Goal: Information Seeking & Learning: Learn about a topic

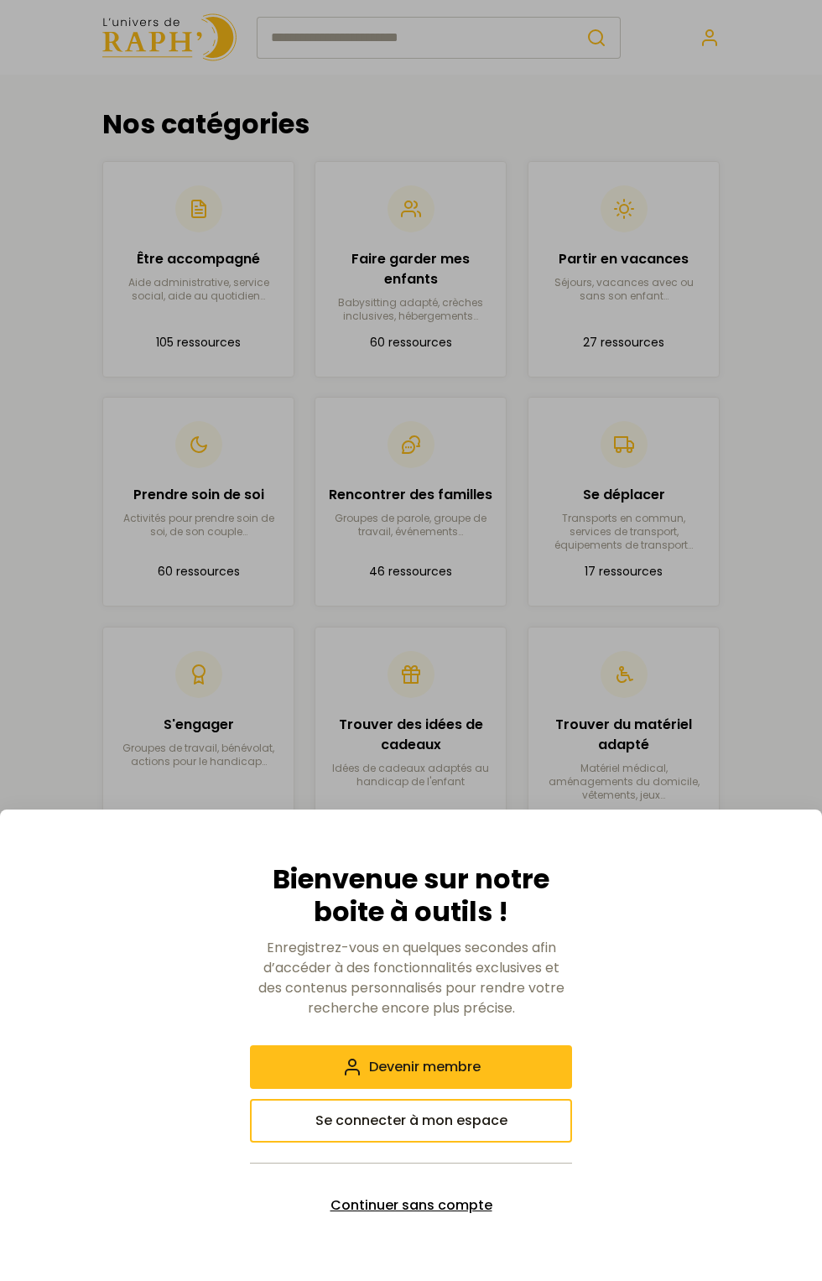
click at [472, 1199] on span "Continuer sans compte" at bounding box center [412, 1206] width 162 height 20
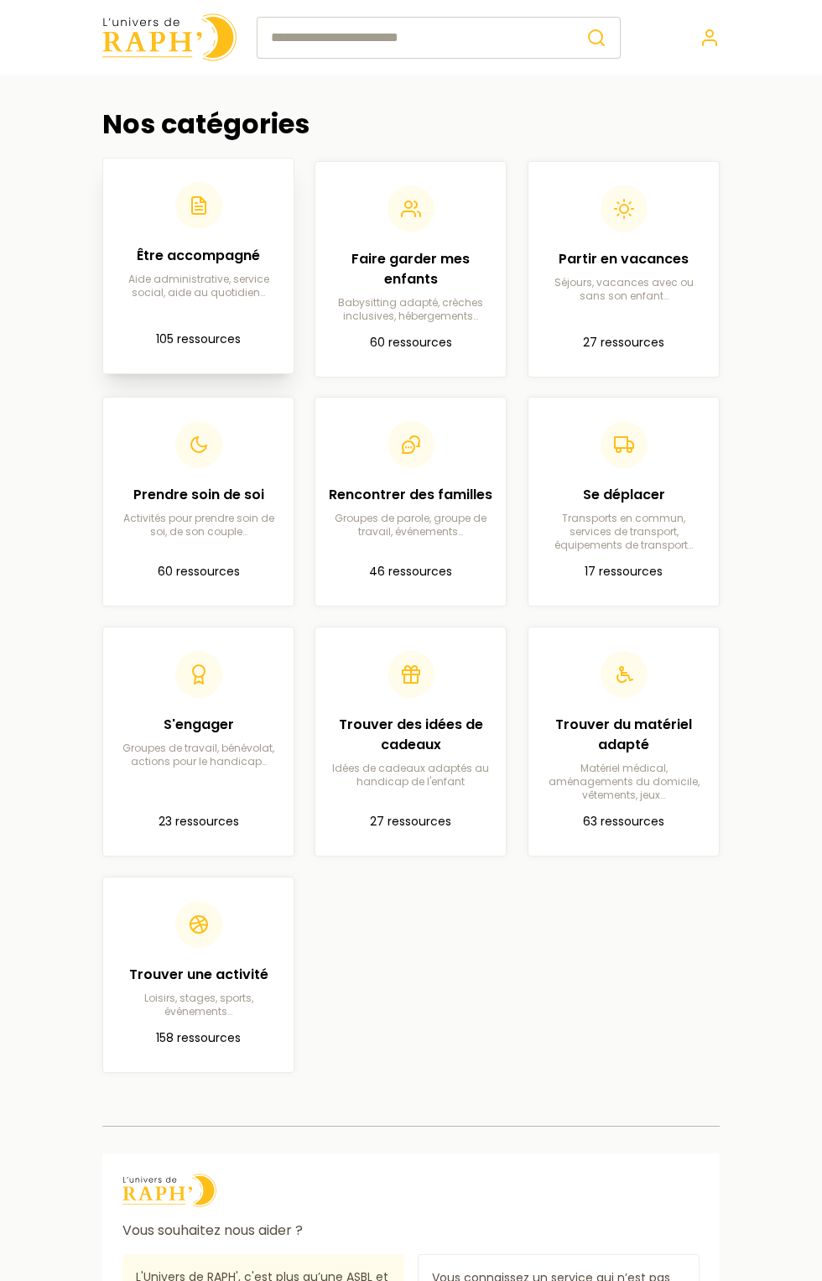
click at [119, 229] on div "Être accompagné Aide administrative, service social, aide au quotidien…" at bounding box center [199, 240] width 164 height 117
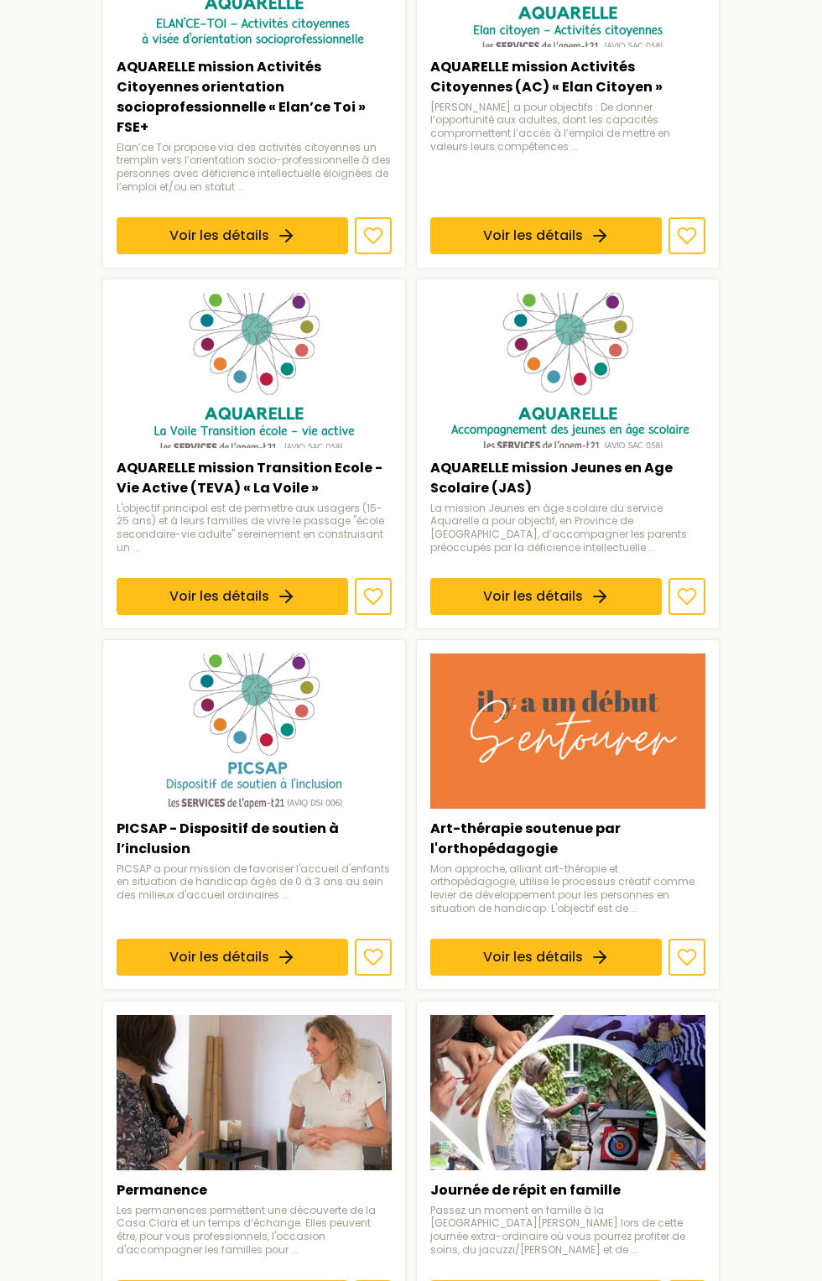
scroll to position [1369, 0]
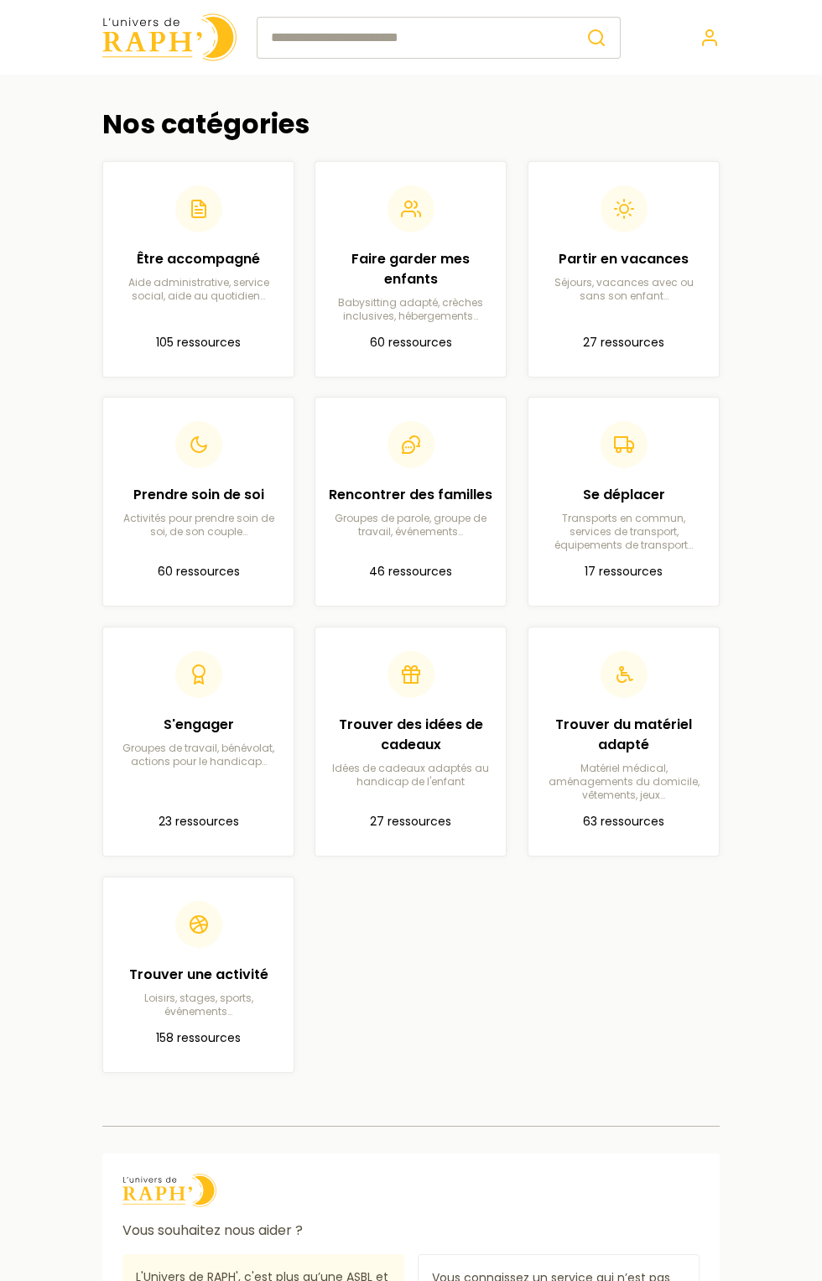
scroll to position [56, 0]
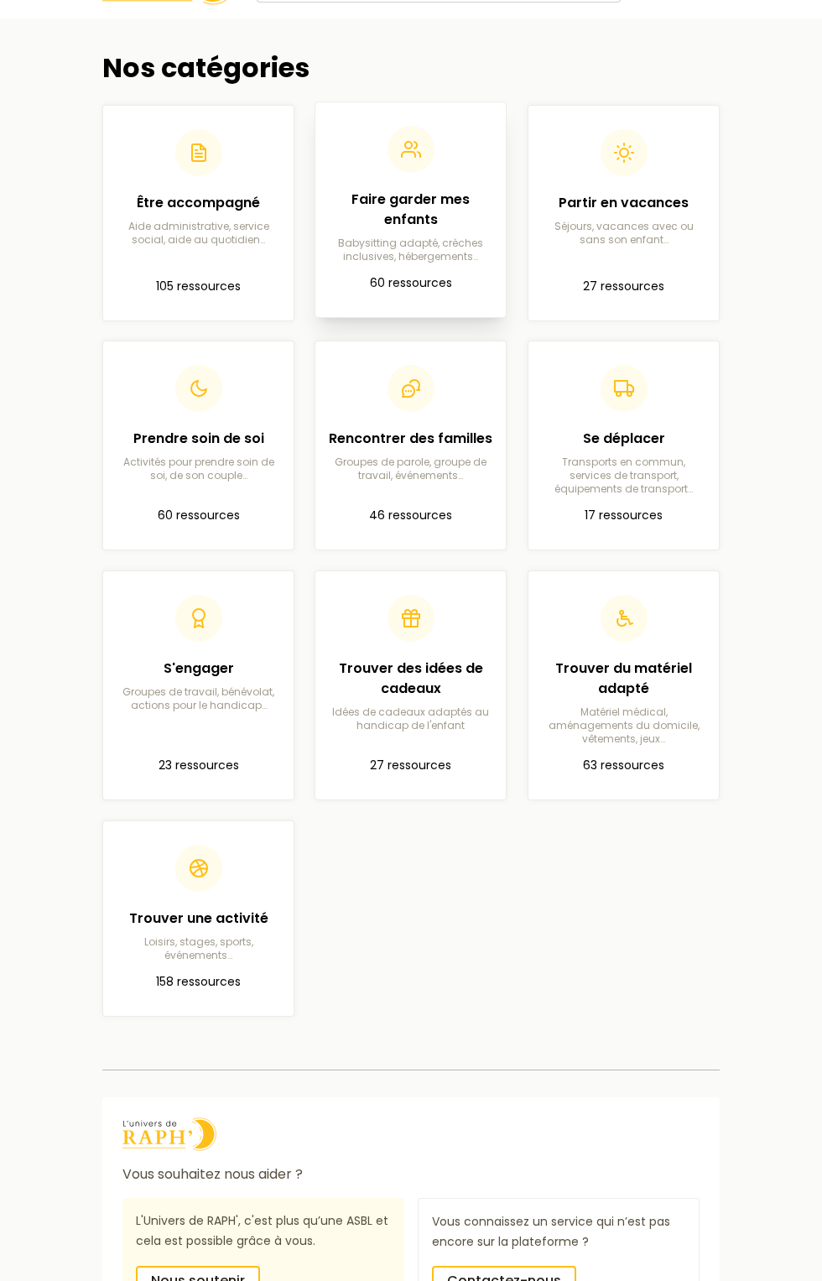
click at [372, 237] on p "Babysitting adapté, crèches inclusives, hébergements…" at bounding box center [411, 250] width 164 height 27
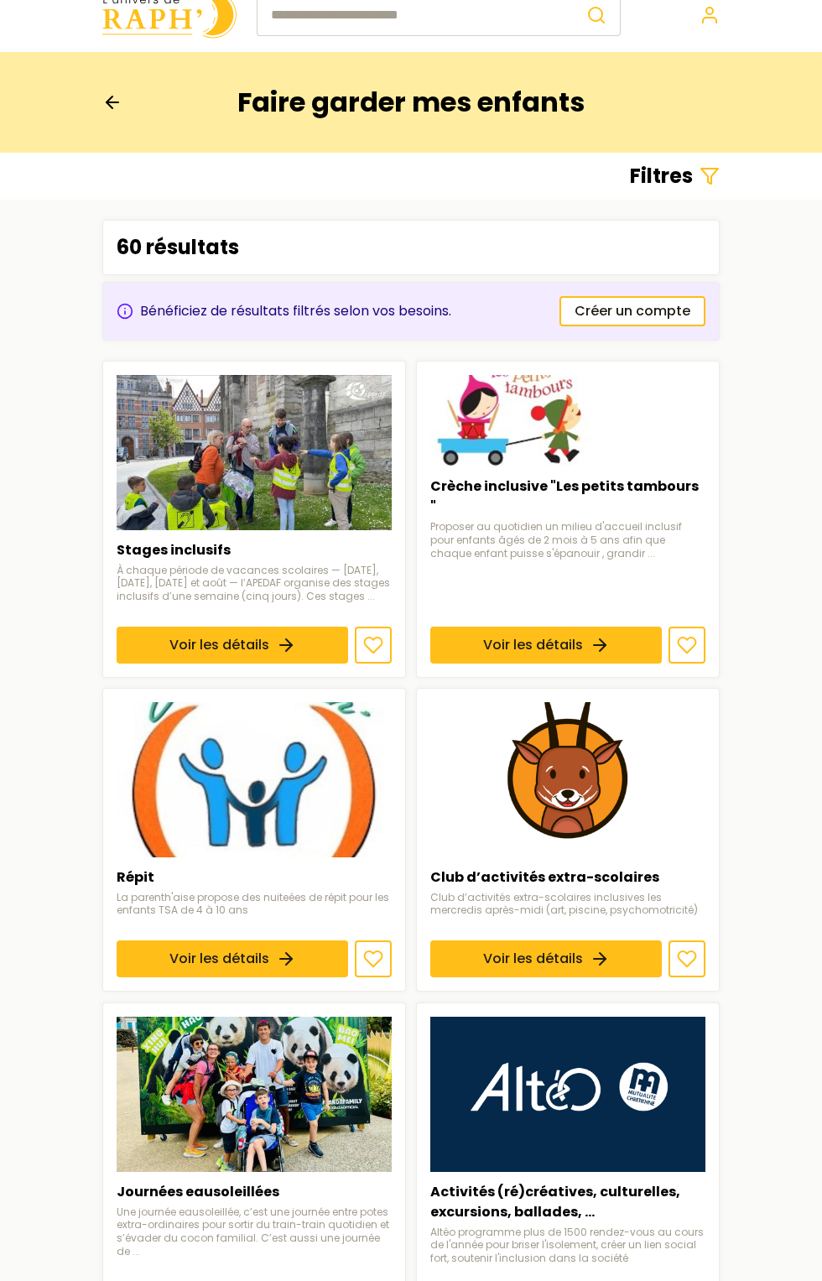
scroll to position [23, 0]
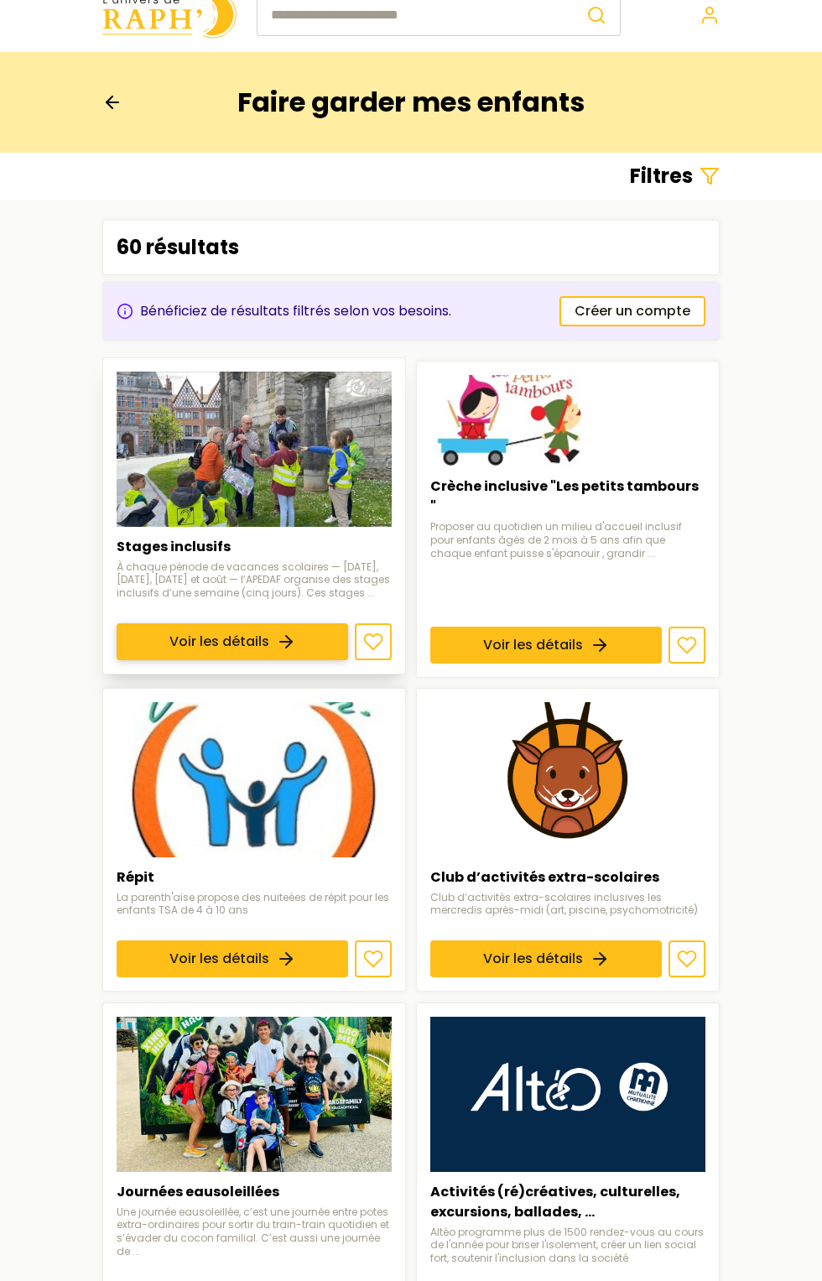
click at [332, 623] on link "Voir les détails" at bounding box center [233, 641] width 232 height 37
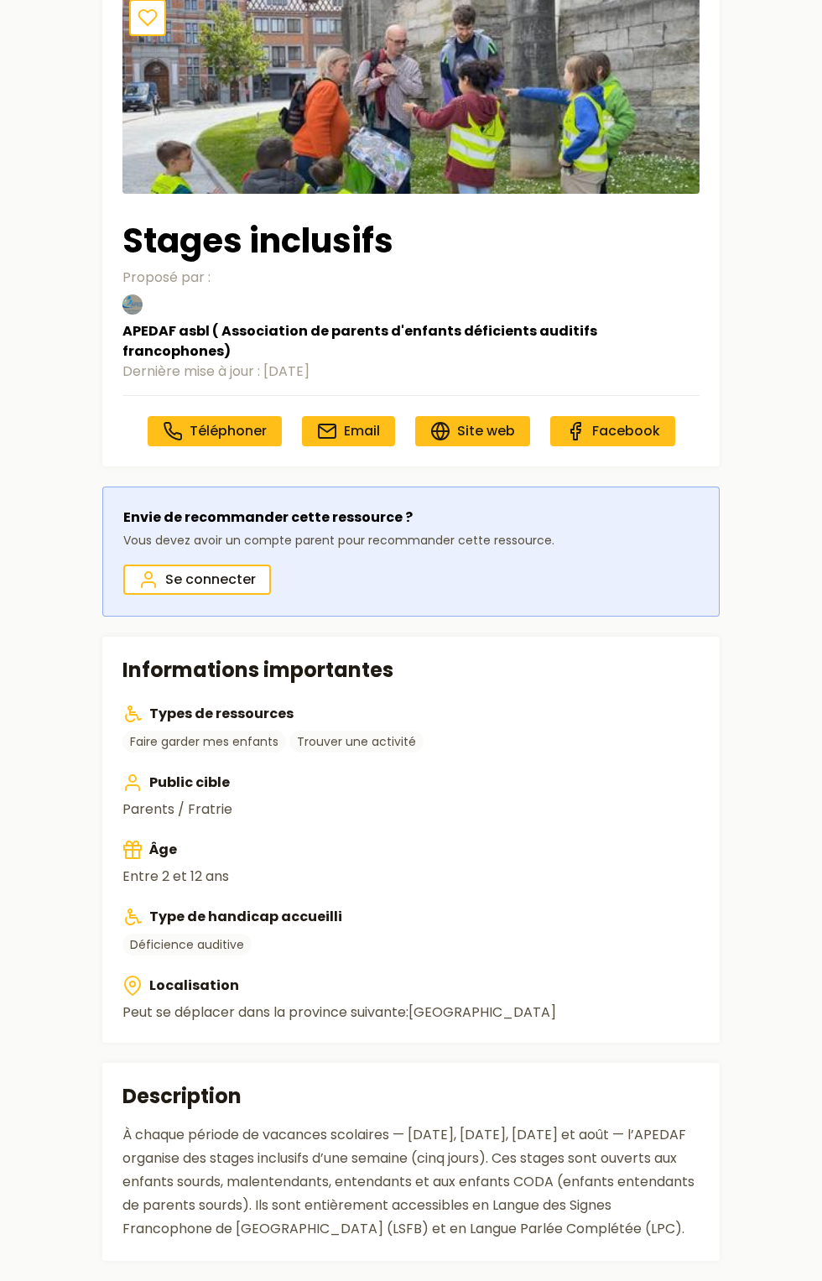
scroll to position [132, 0]
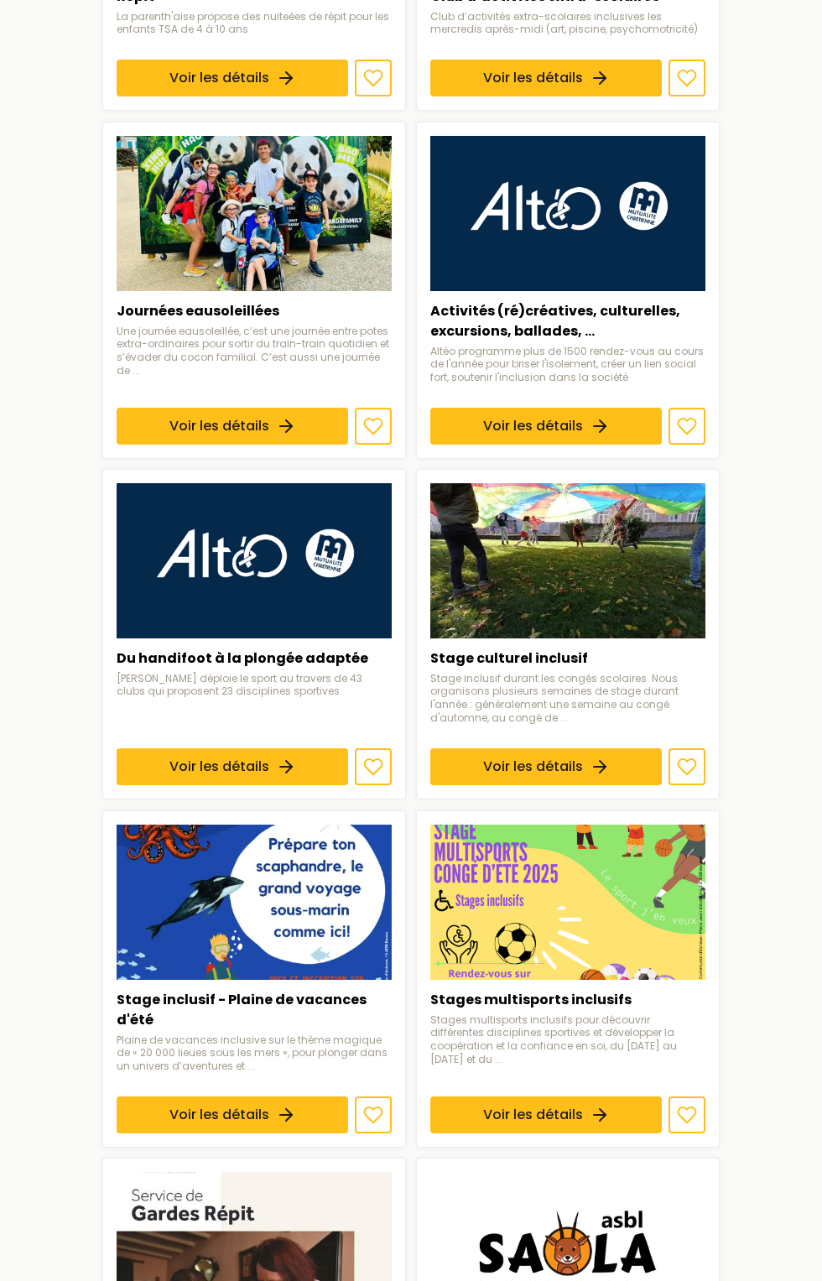
scroll to position [905, 0]
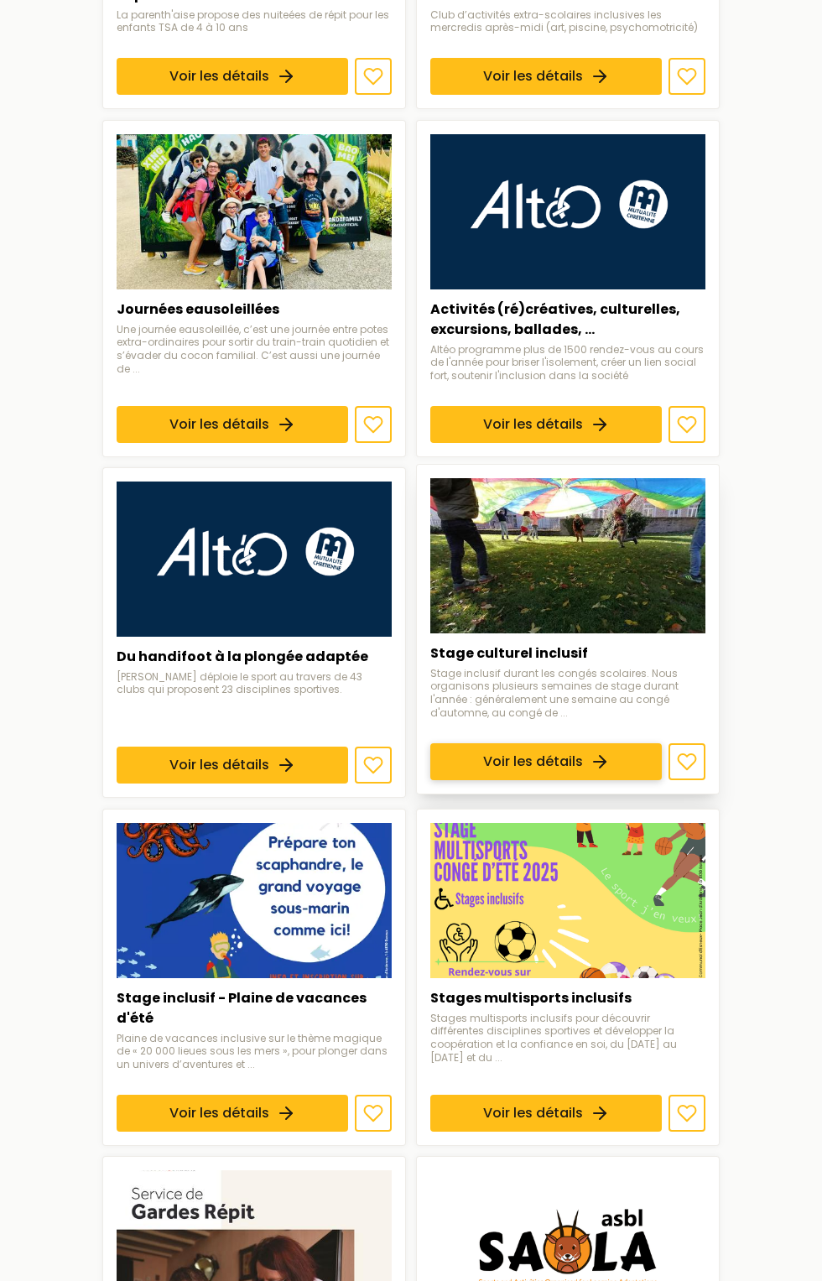
click at [632, 744] on link "Voir les détails" at bounding box center [546, 762] width 232 height 37
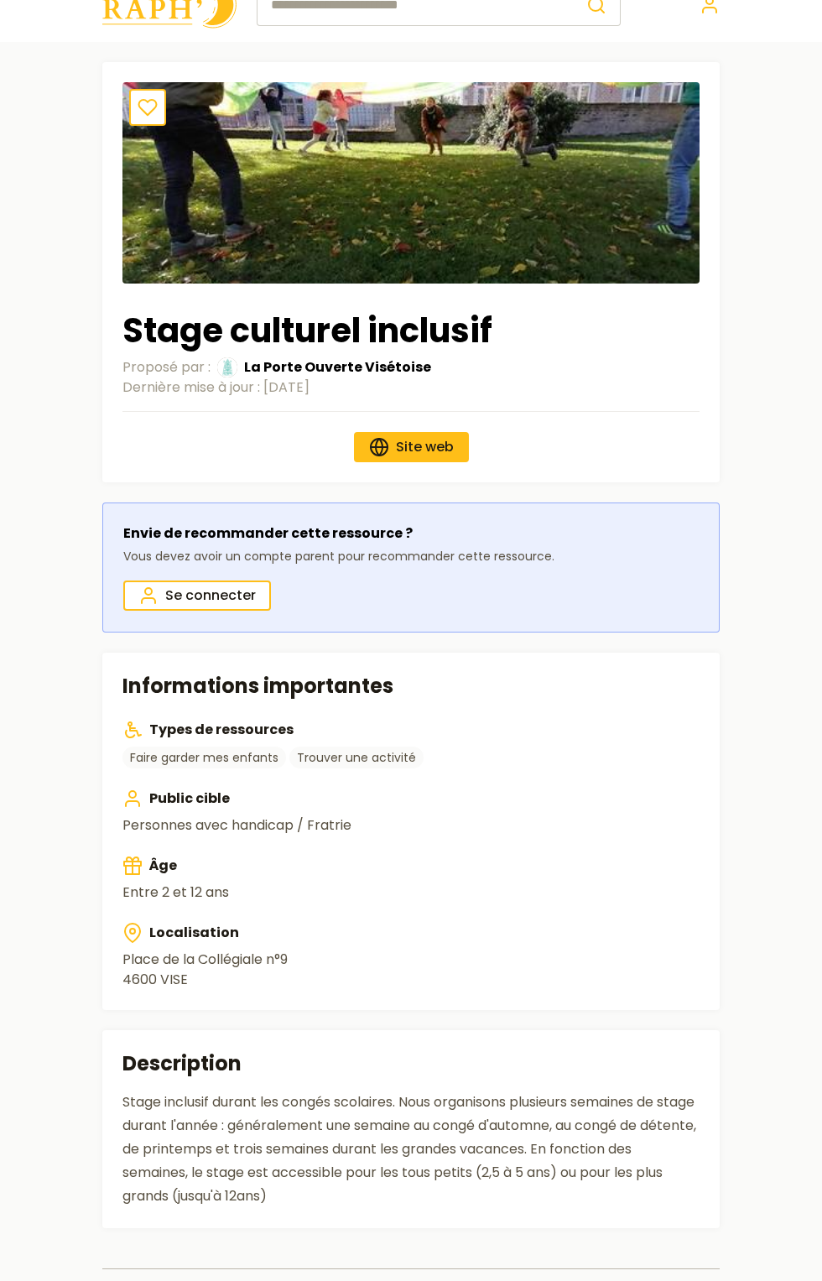
click at [625, 664] on section "Informations importantes Types de ressources Faire garder mes enfants Trouver u…" at bounding box center [411, 831] width 618 height 357
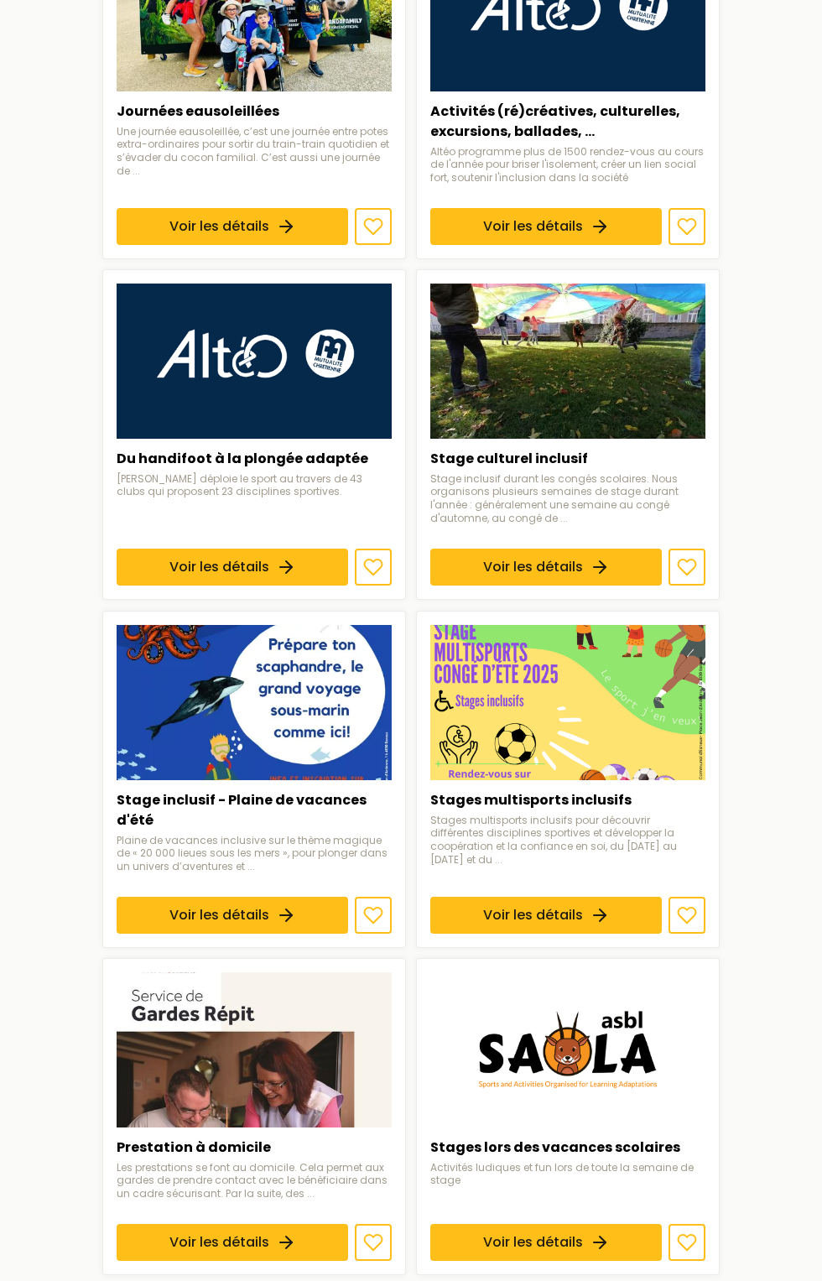
scroll to position [1222, 0]
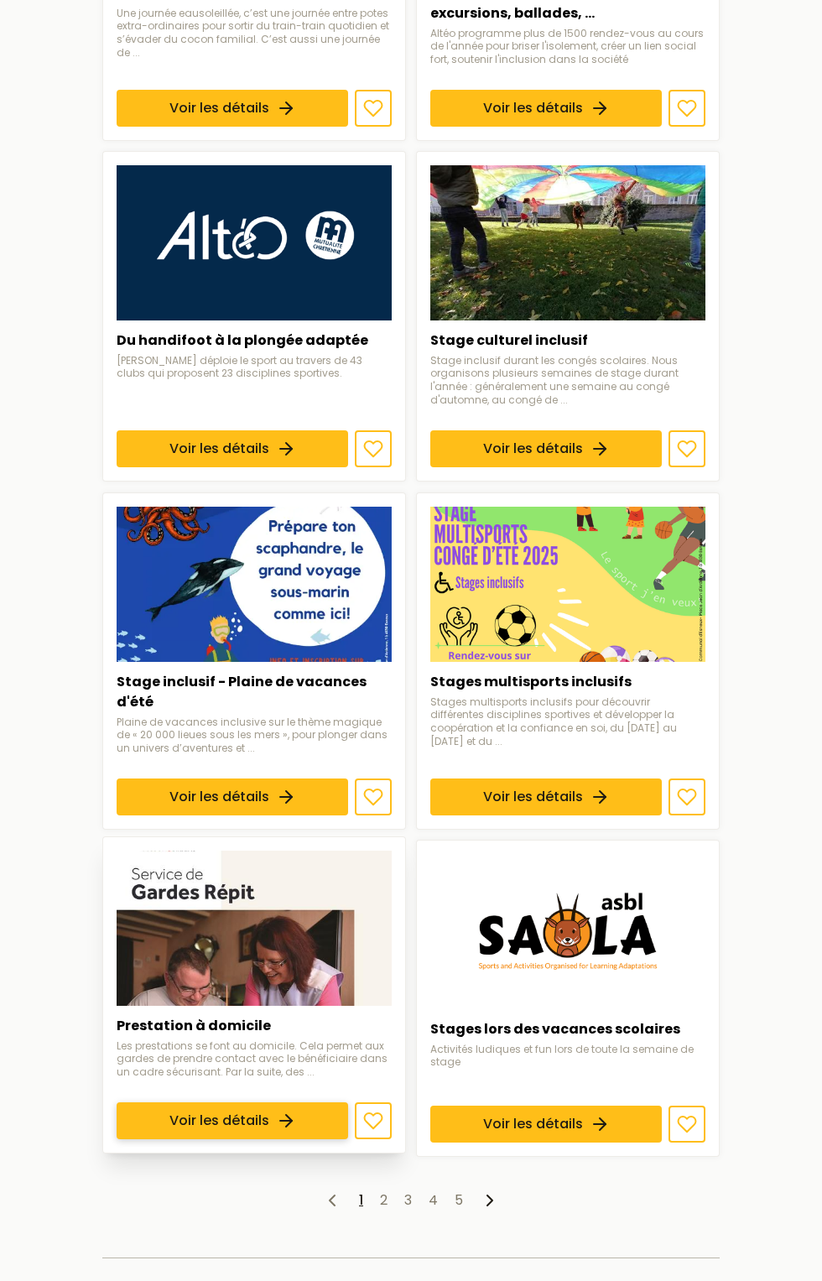
click at [289, 1103] on link "Voir les détails" at bounding box center [233, 1121] width 232 height 37
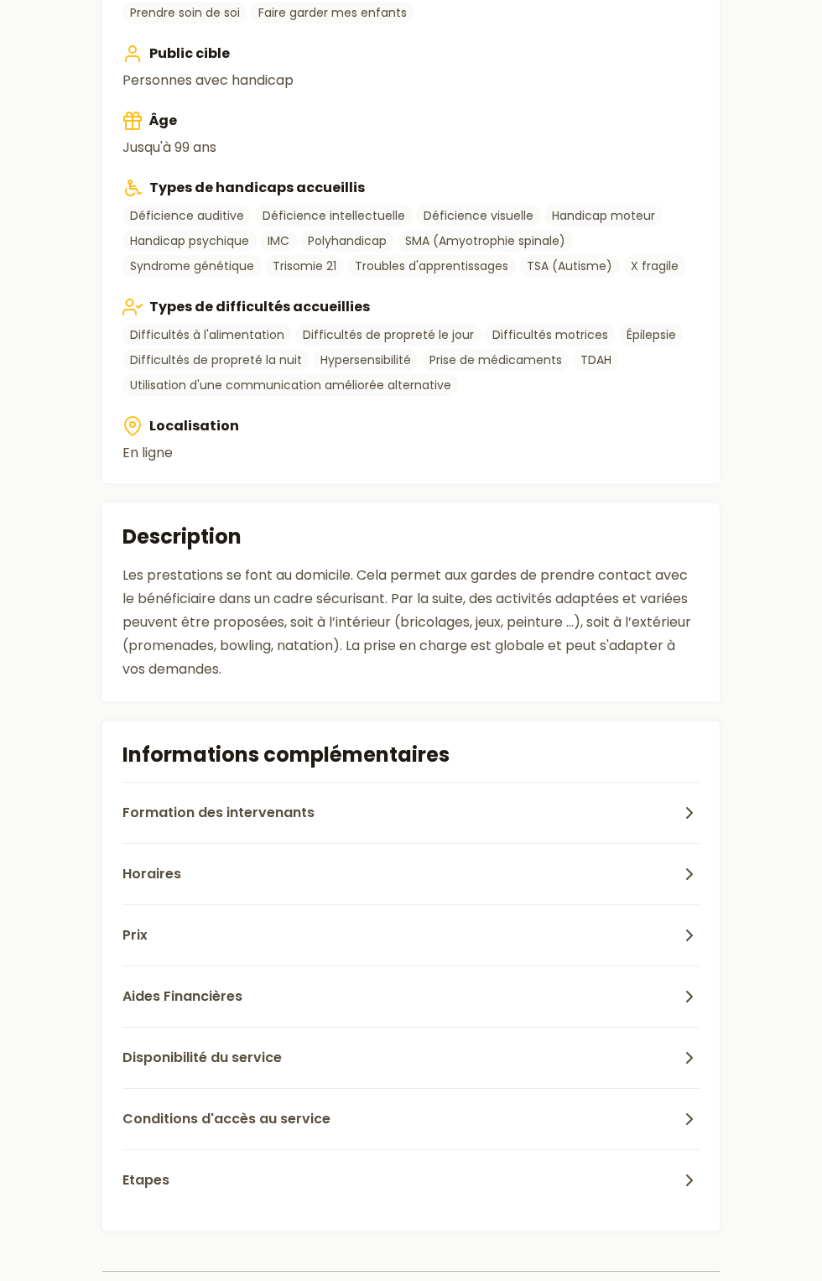
scroll to position [803, 0]
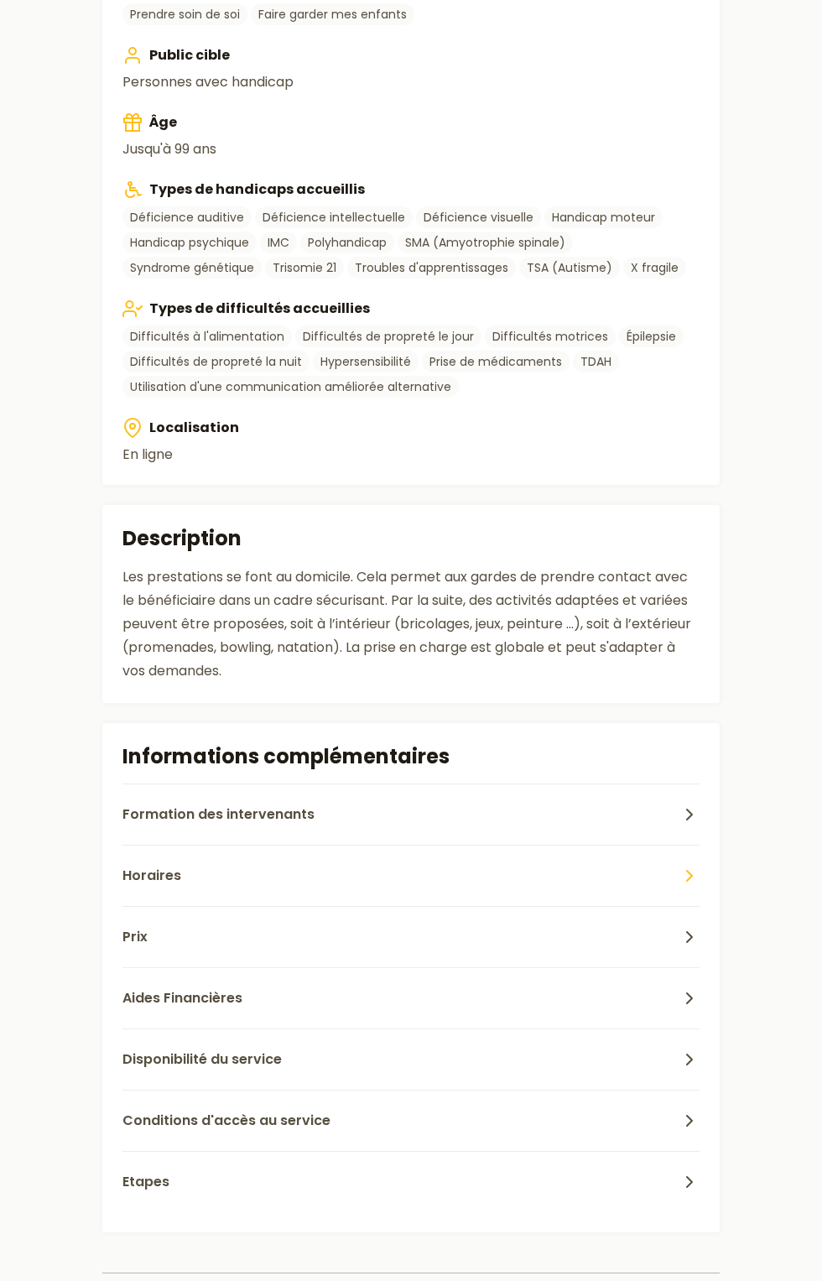
click at [690, 874] on icon "button" at bounding box center [690, 876] width 20 height 20
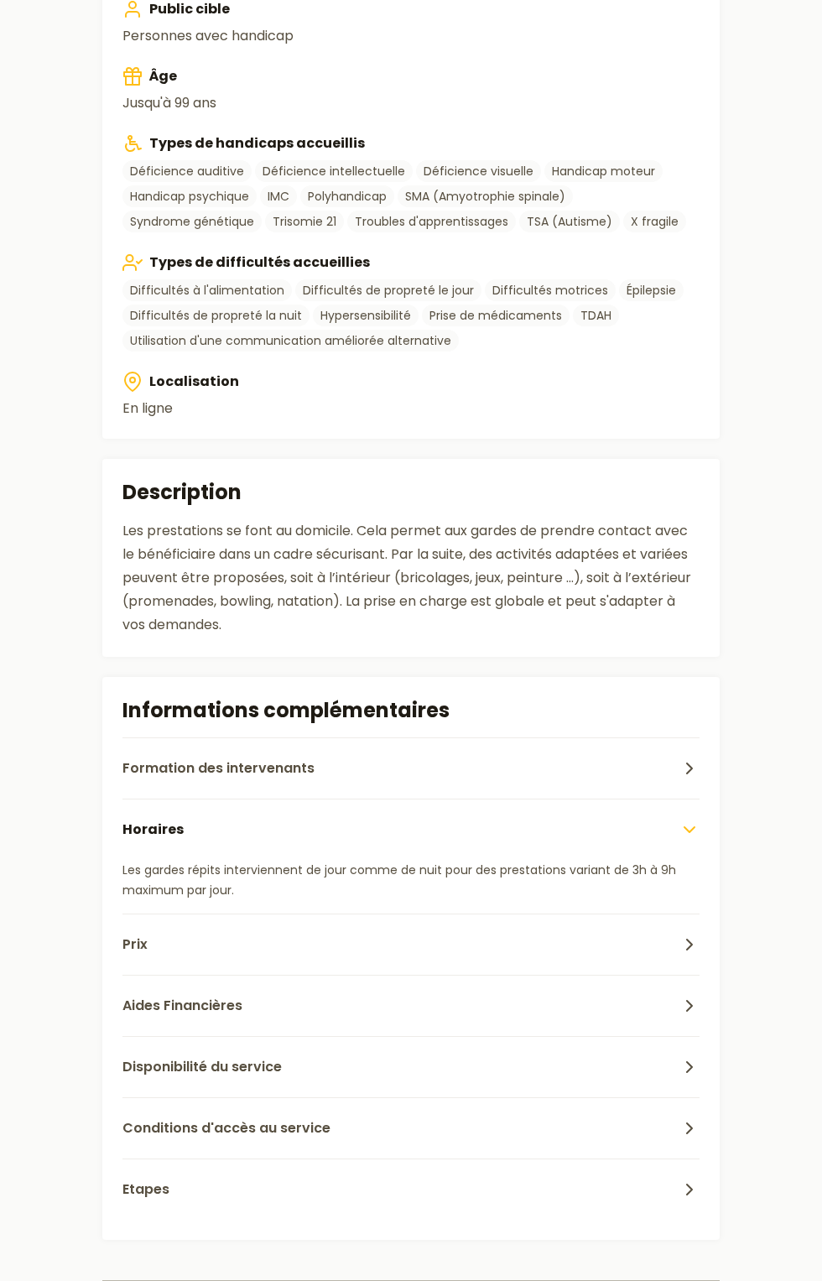
scroll to position [858, 0]
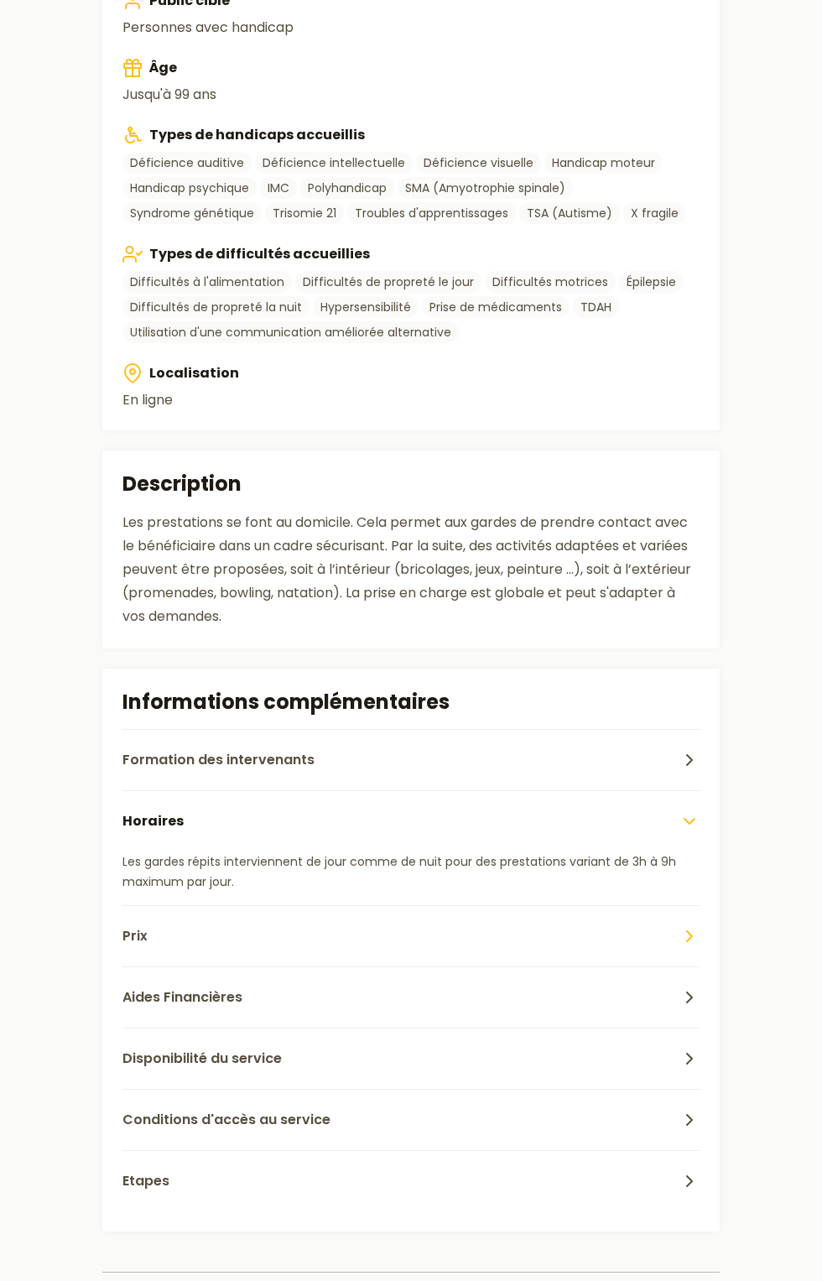
click at [690, 936] on icon "button" at bounding box center [690, 936] width 20 height 20
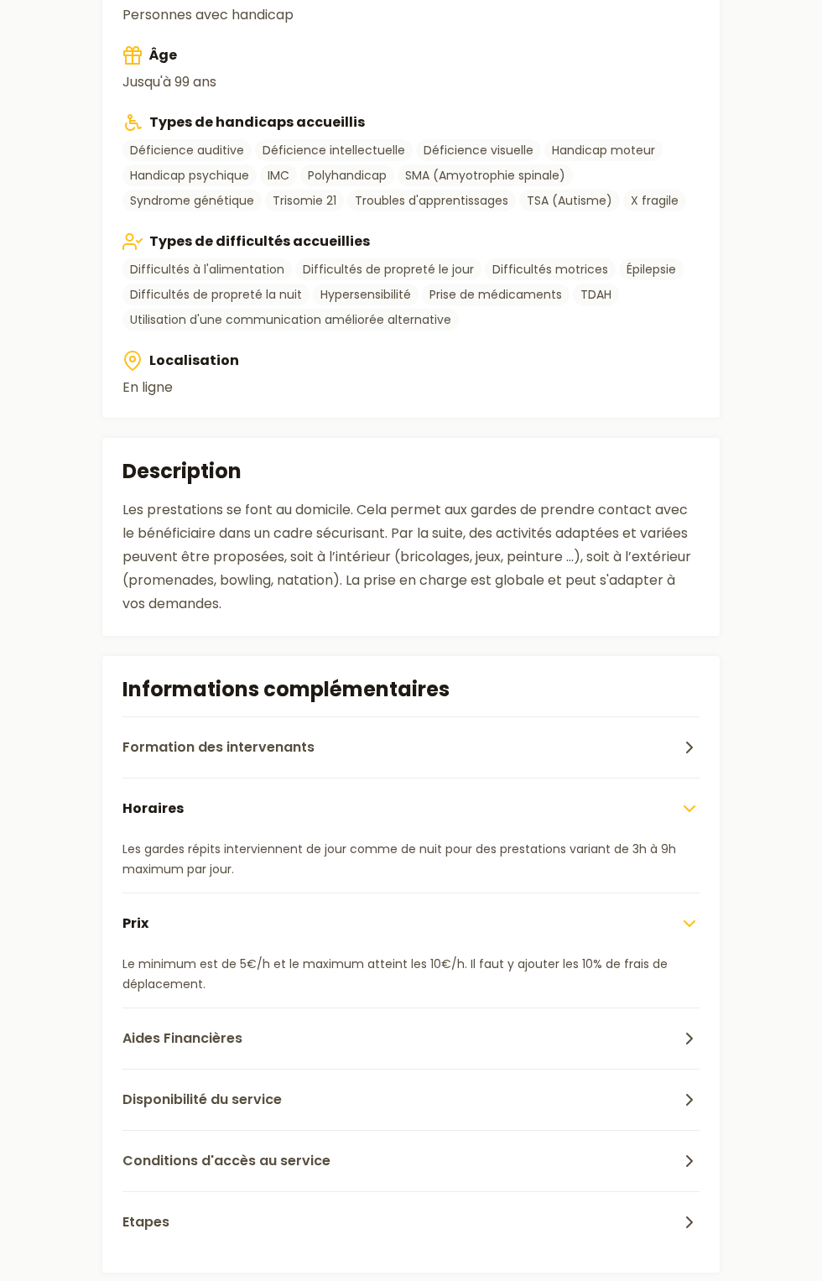
scroll to position [911, 0]
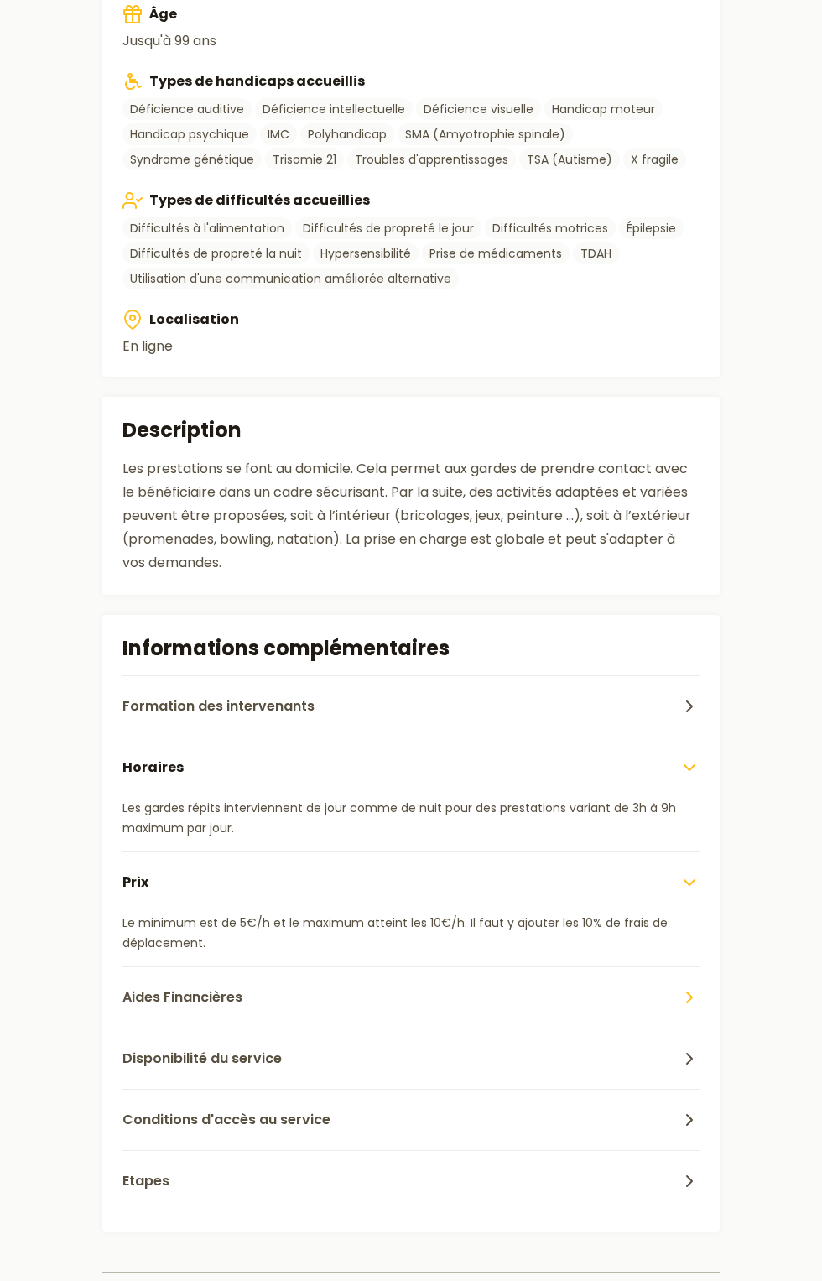
click at [565, 995] on button "Aides Financières" at bounding box center [411, 997] width 577 height 61
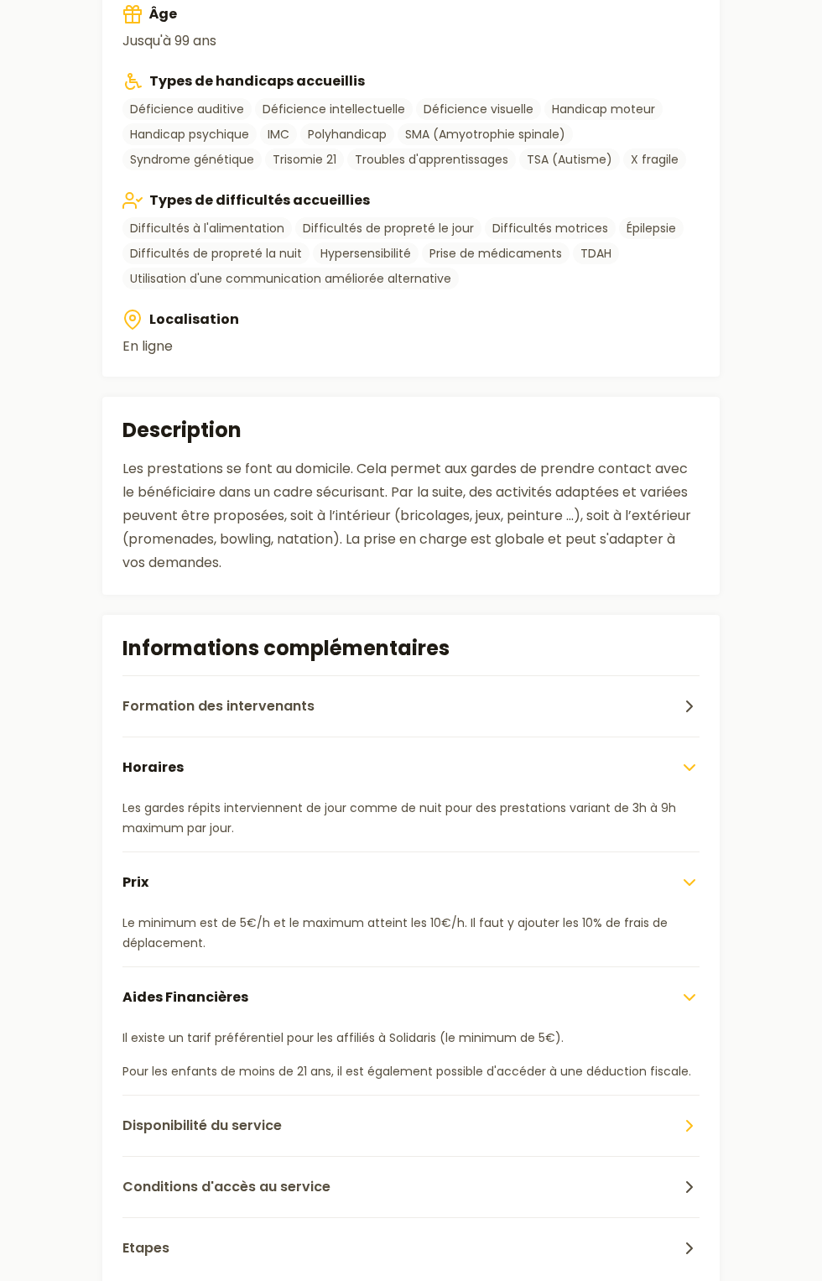
click at [690, 1125] on icon "button" at bounding box center [690, 1126] width 20 height 20
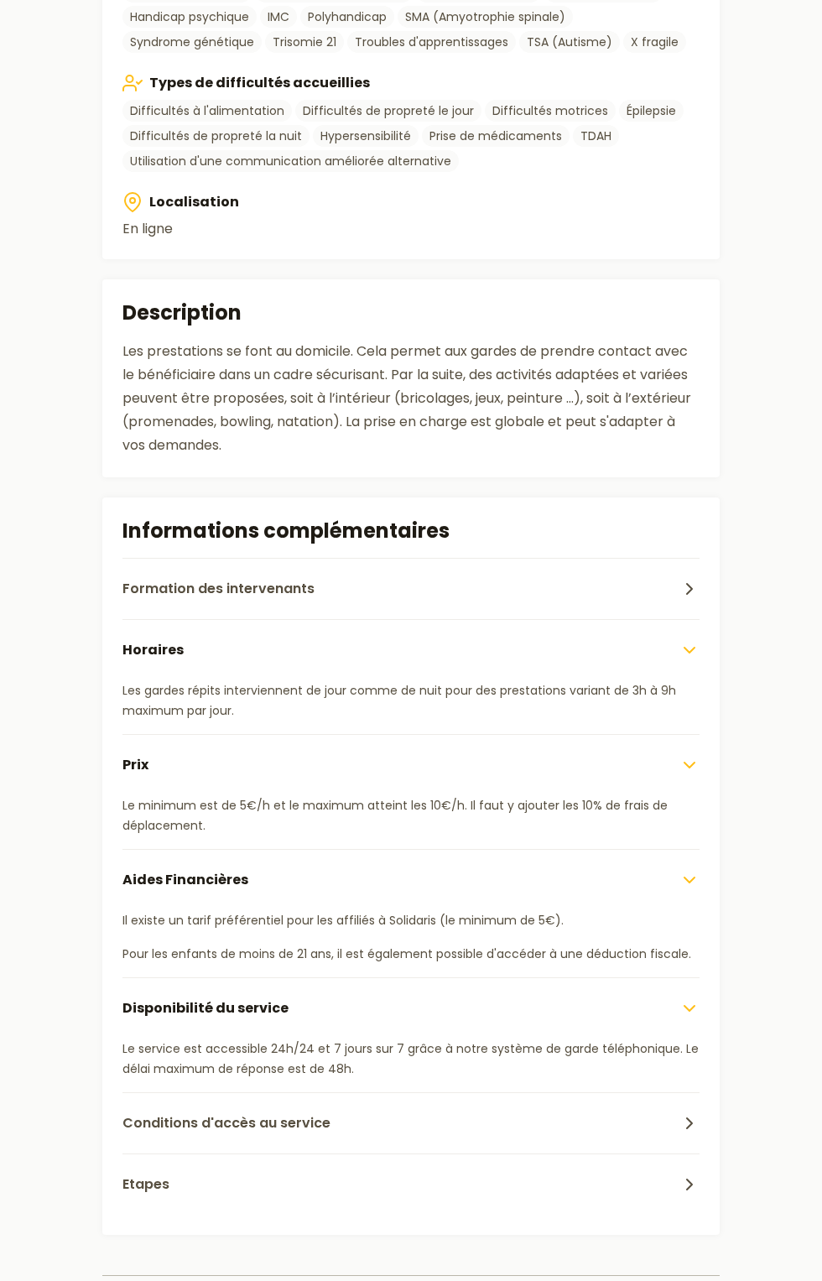
scroll to position [1032, 0]
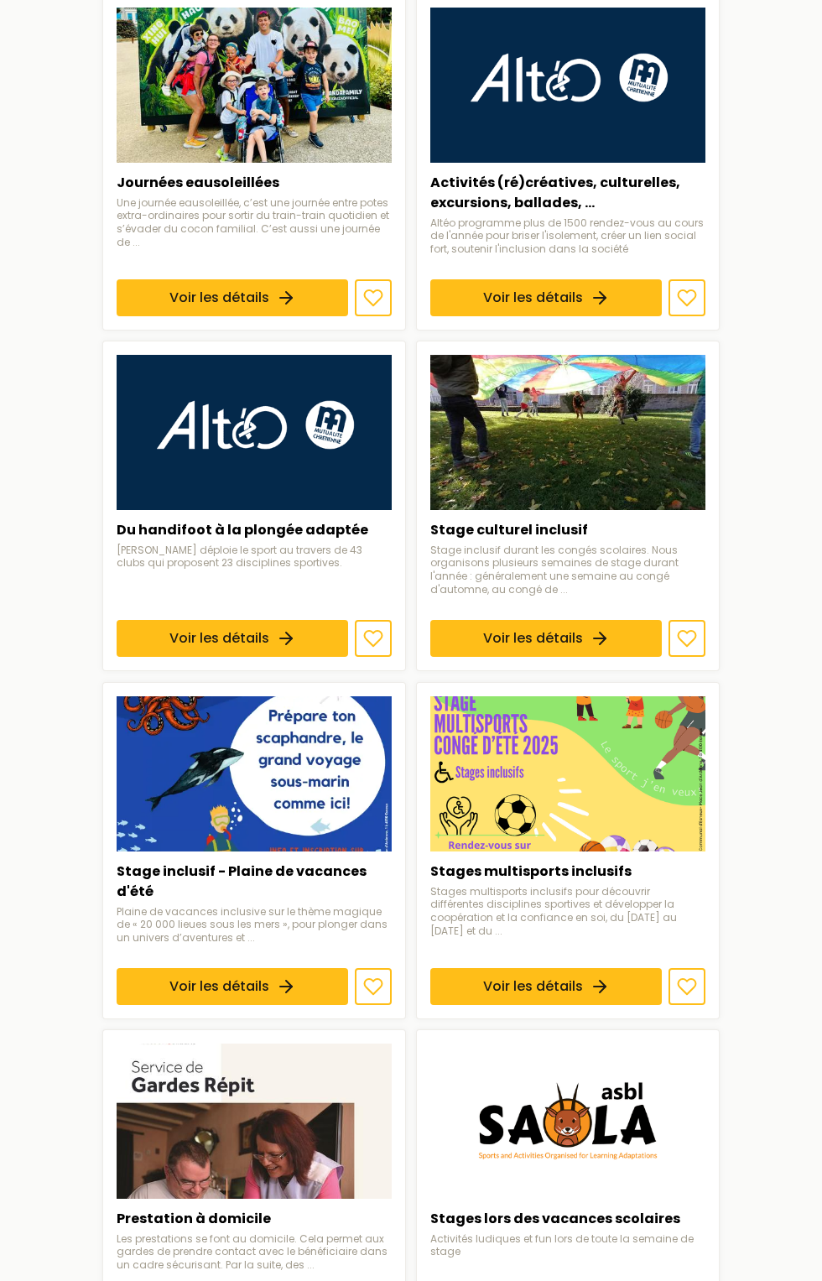
scroll to position [1222, 0]
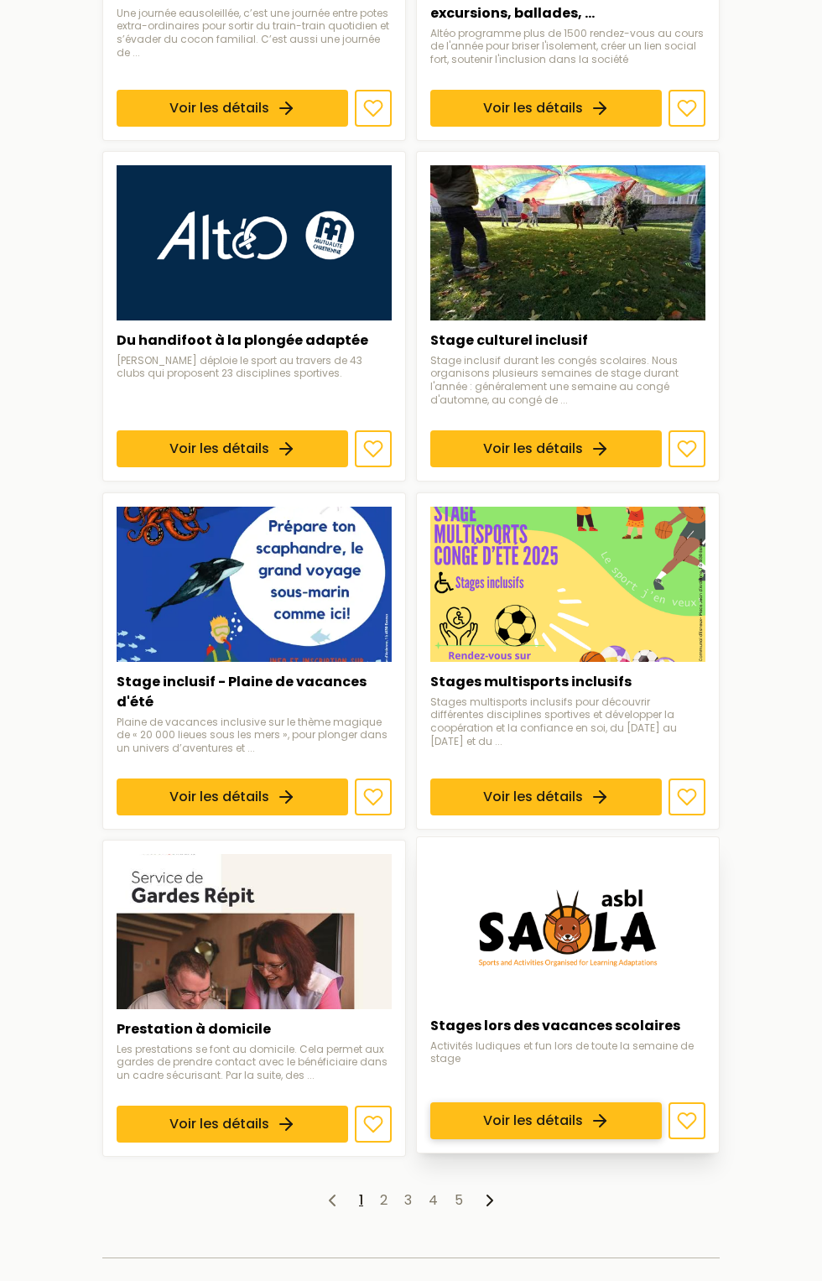
click at [548, 1133] on link "Voir les détails" at bounding box center [546, 1121] width 232 height 37
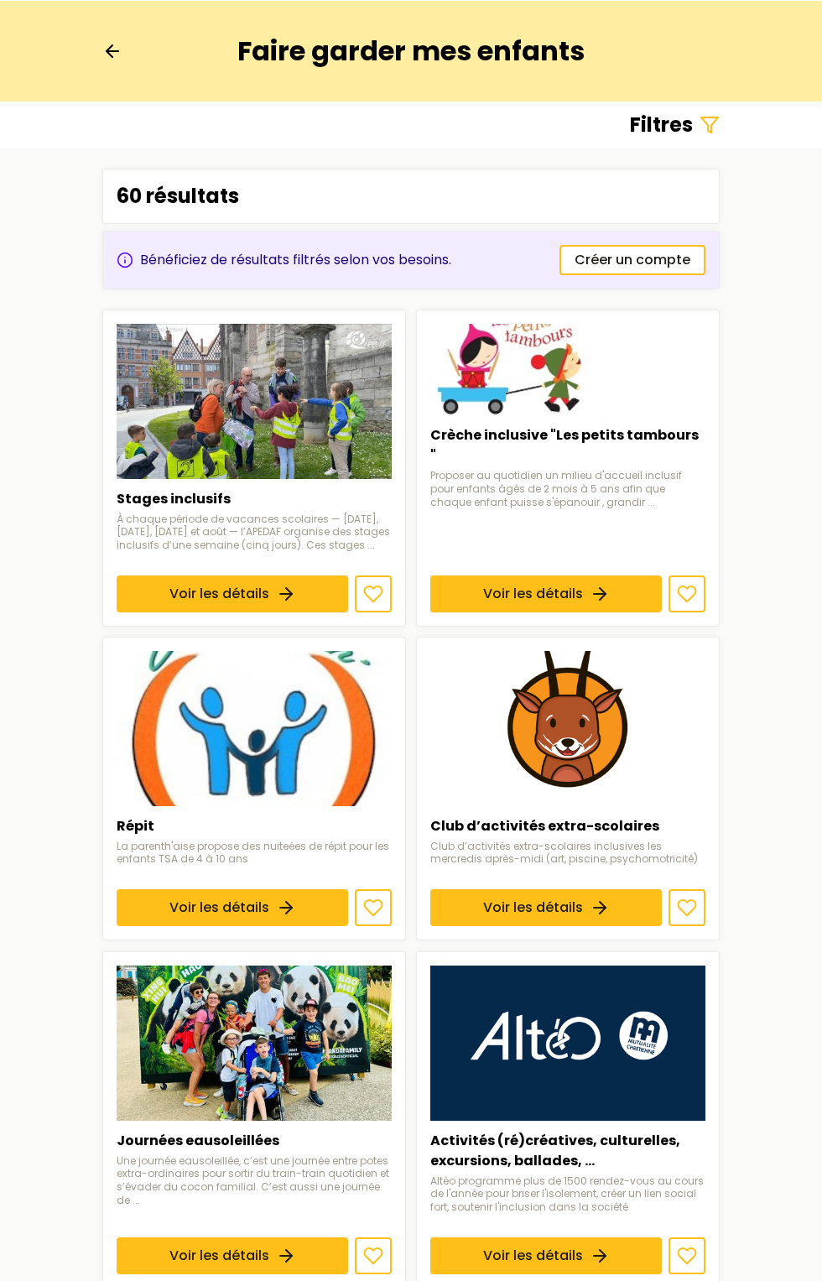
scroll to position [1222, 0]
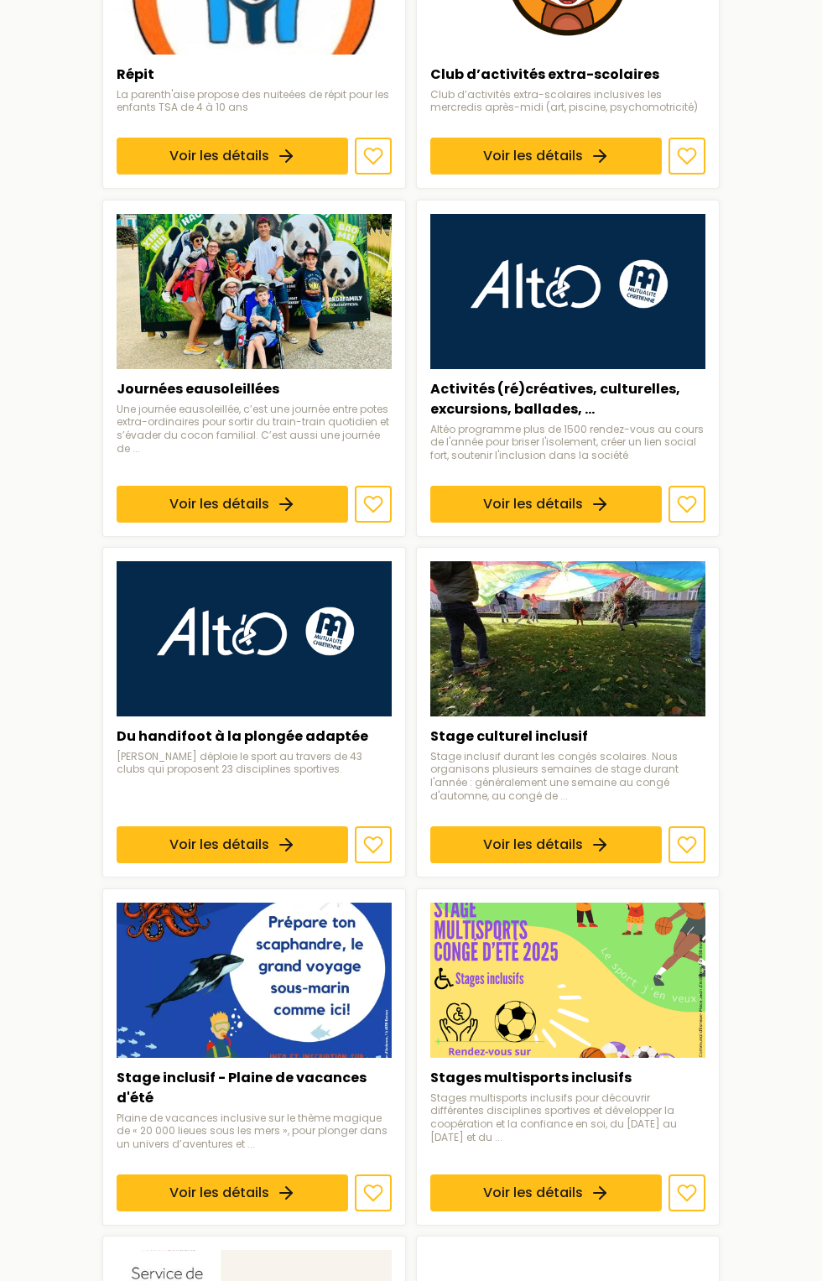
scroll to position [56, 0]
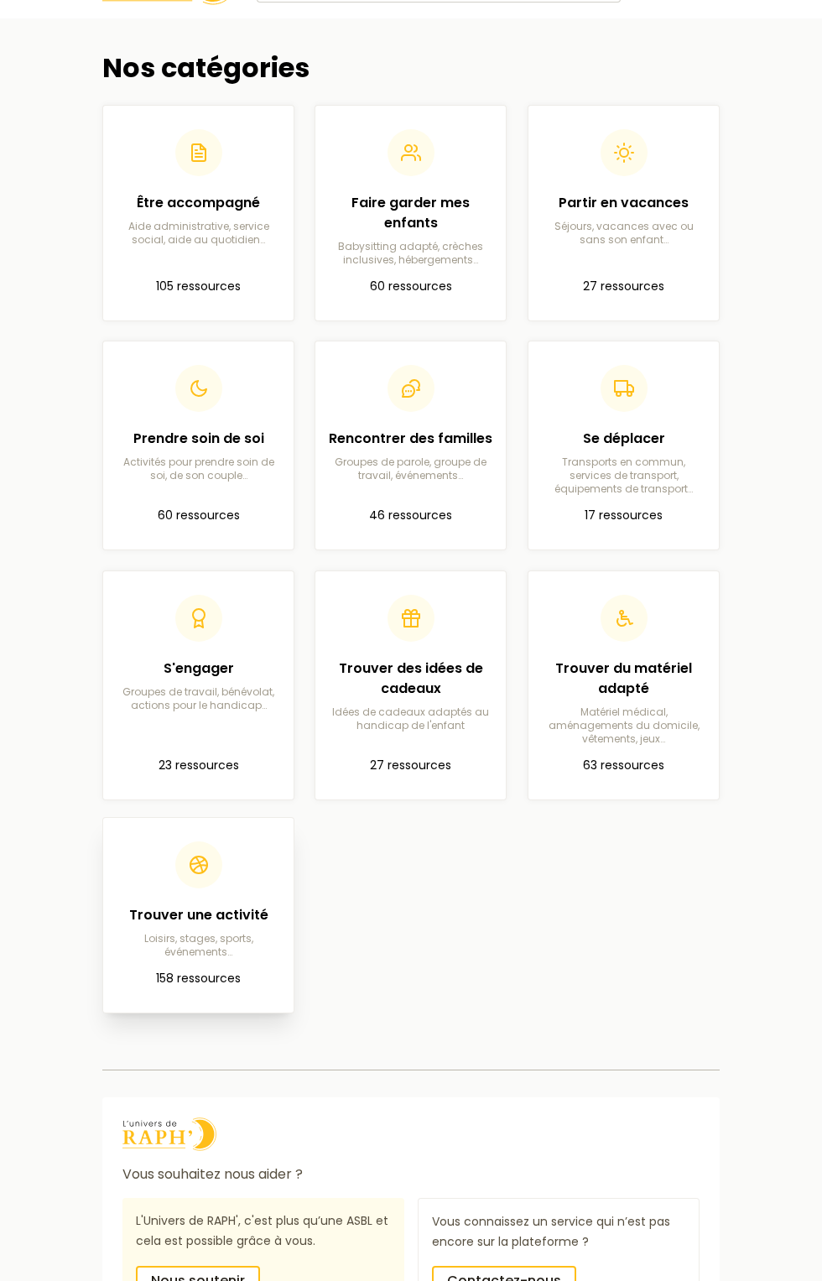
click at [235, 941] on p "Loisirs, stages, sports, événements…" at bounding box center [199, 945] width 164 height 27
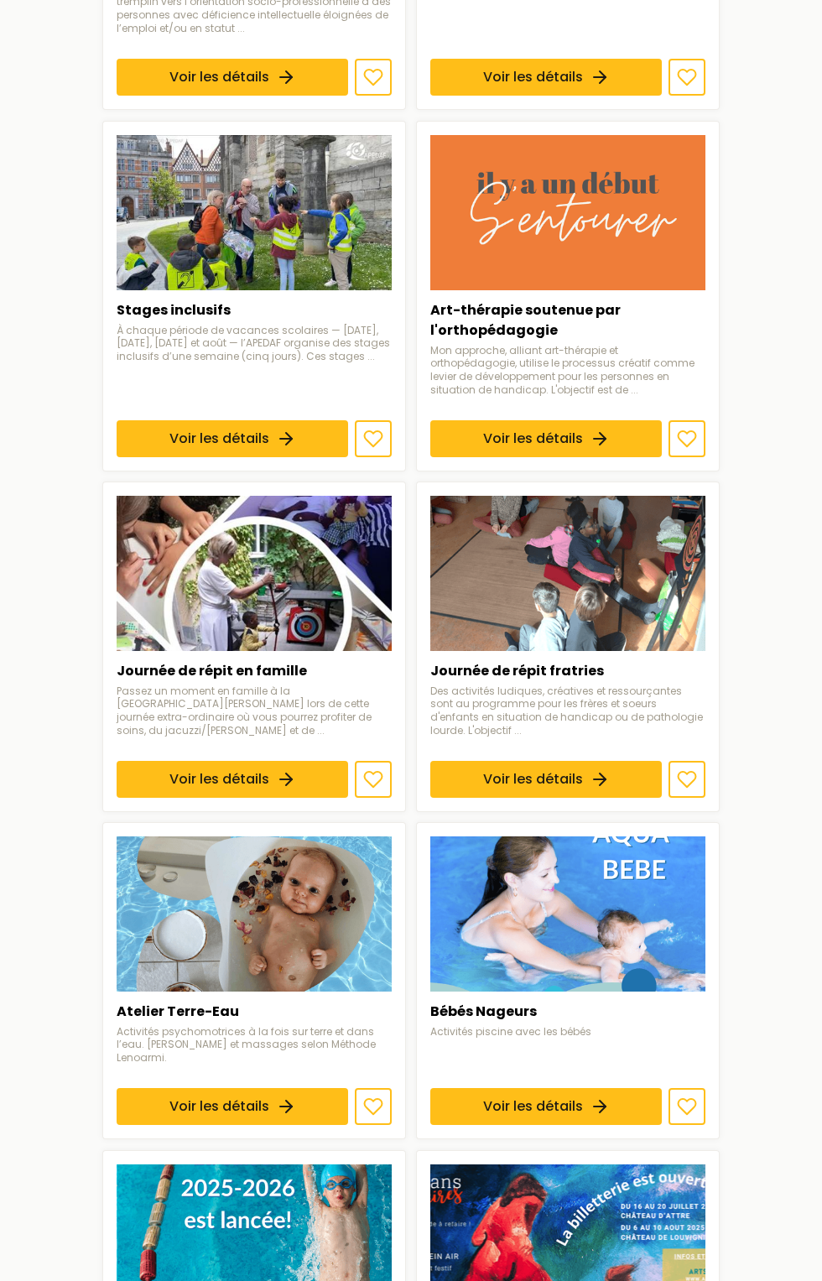
scroll to position [1031, 0]
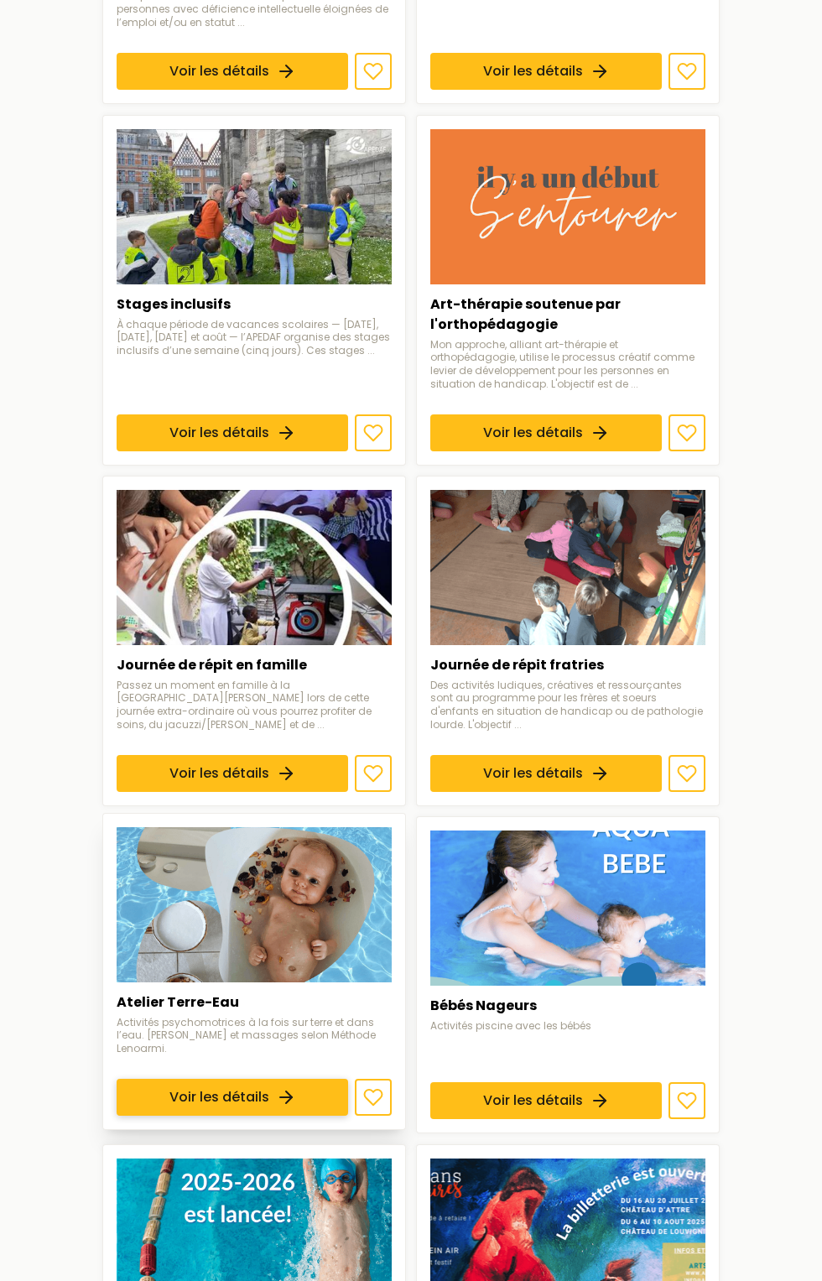
click at [338, 1080] on link "Voir les détails" at bounding box center [233, 1098] width 232 height 37
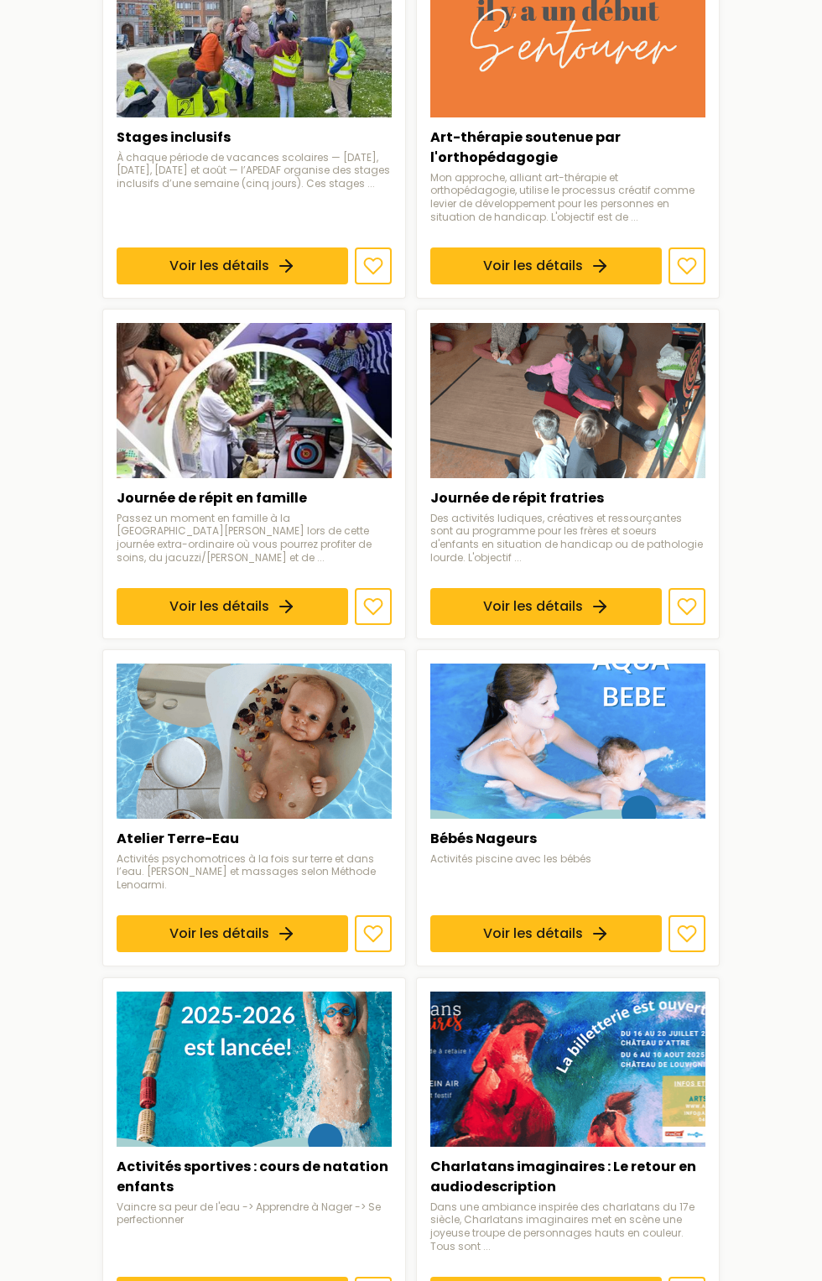
scroll to position [1199, 0]
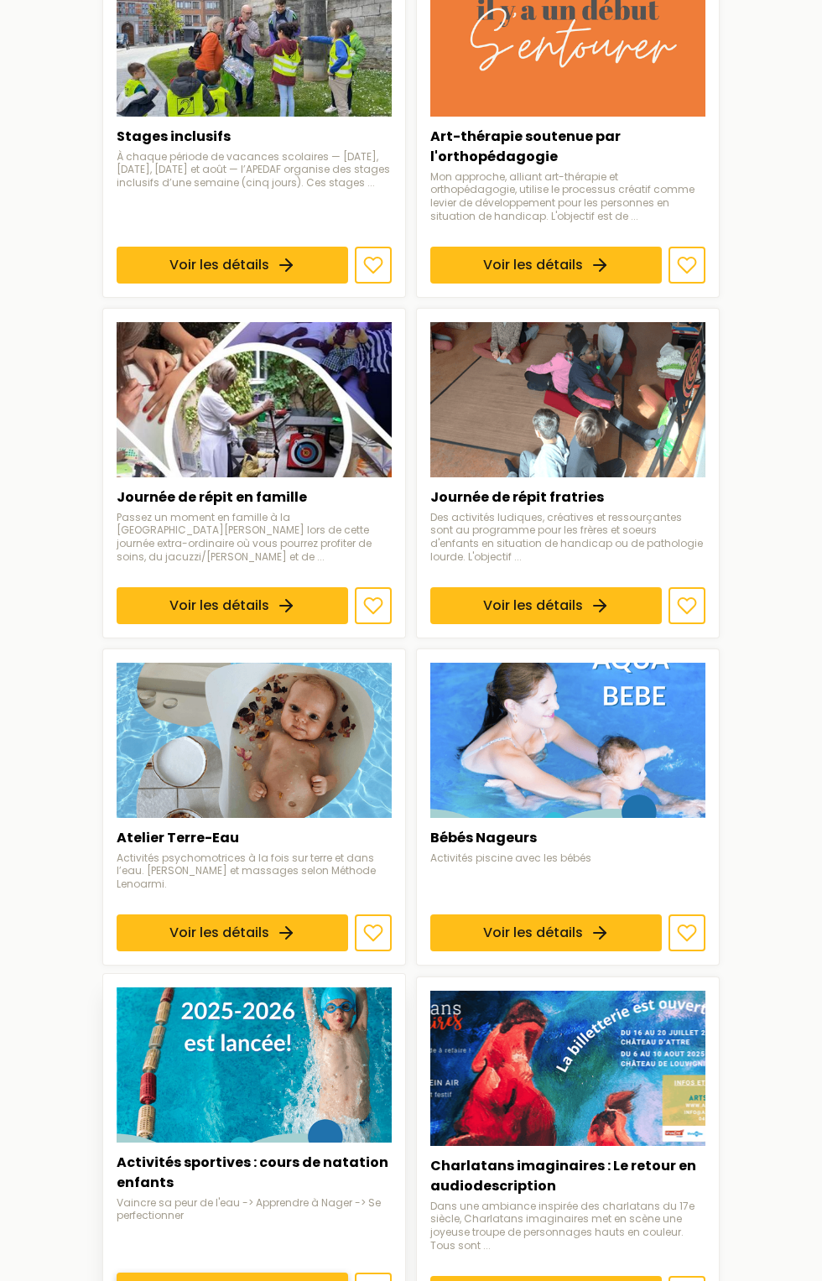
click at [284, 1273] on link "Voir les détails" at bounding box center [233, 1291] width 232 height 37
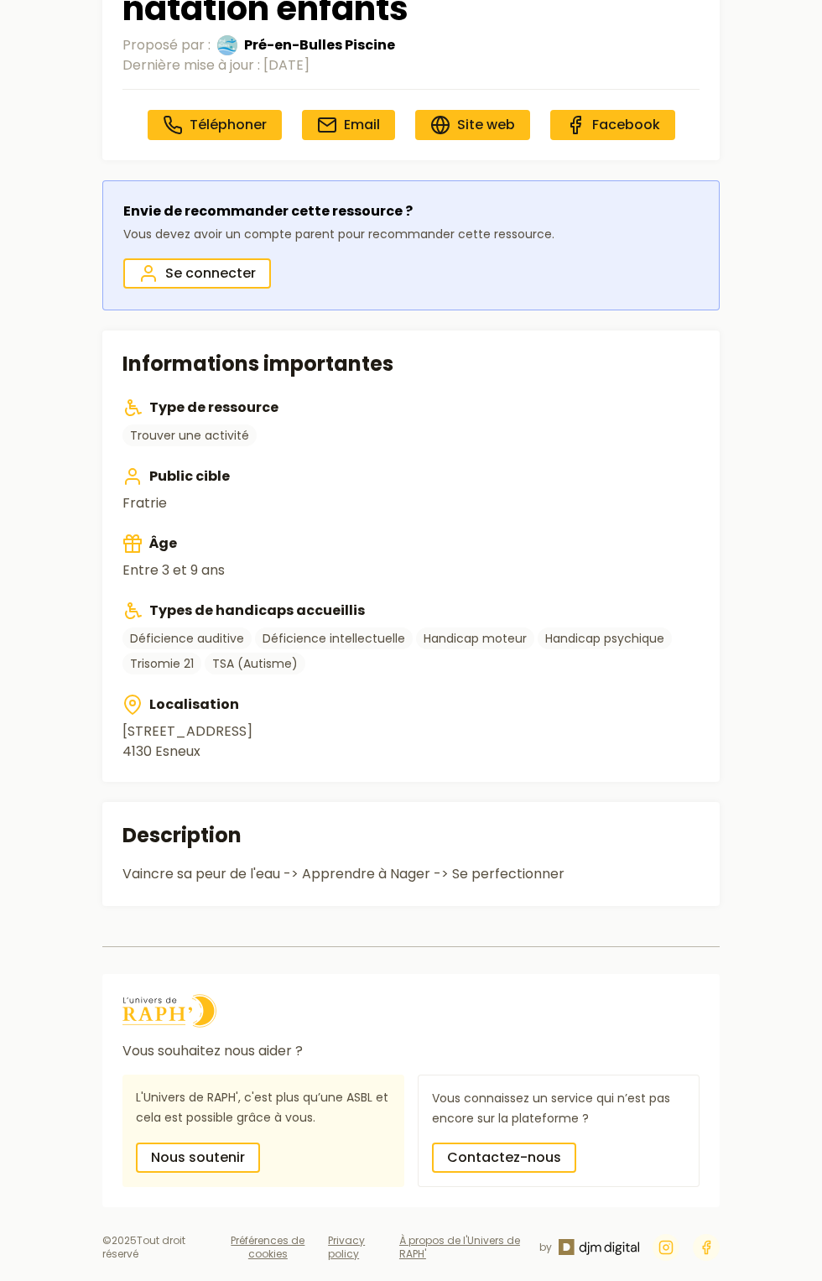
scroll to position [70, 0]
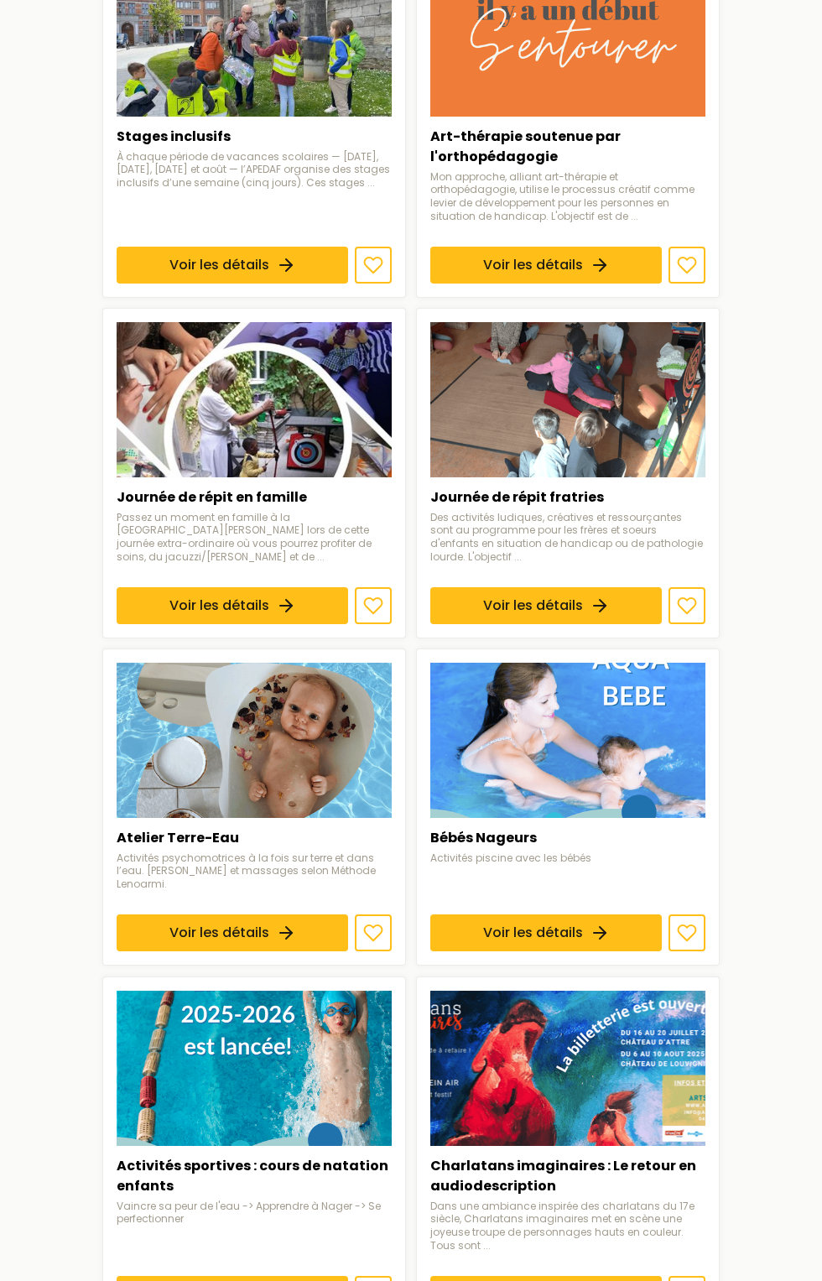
scroll to position [1309, 0]
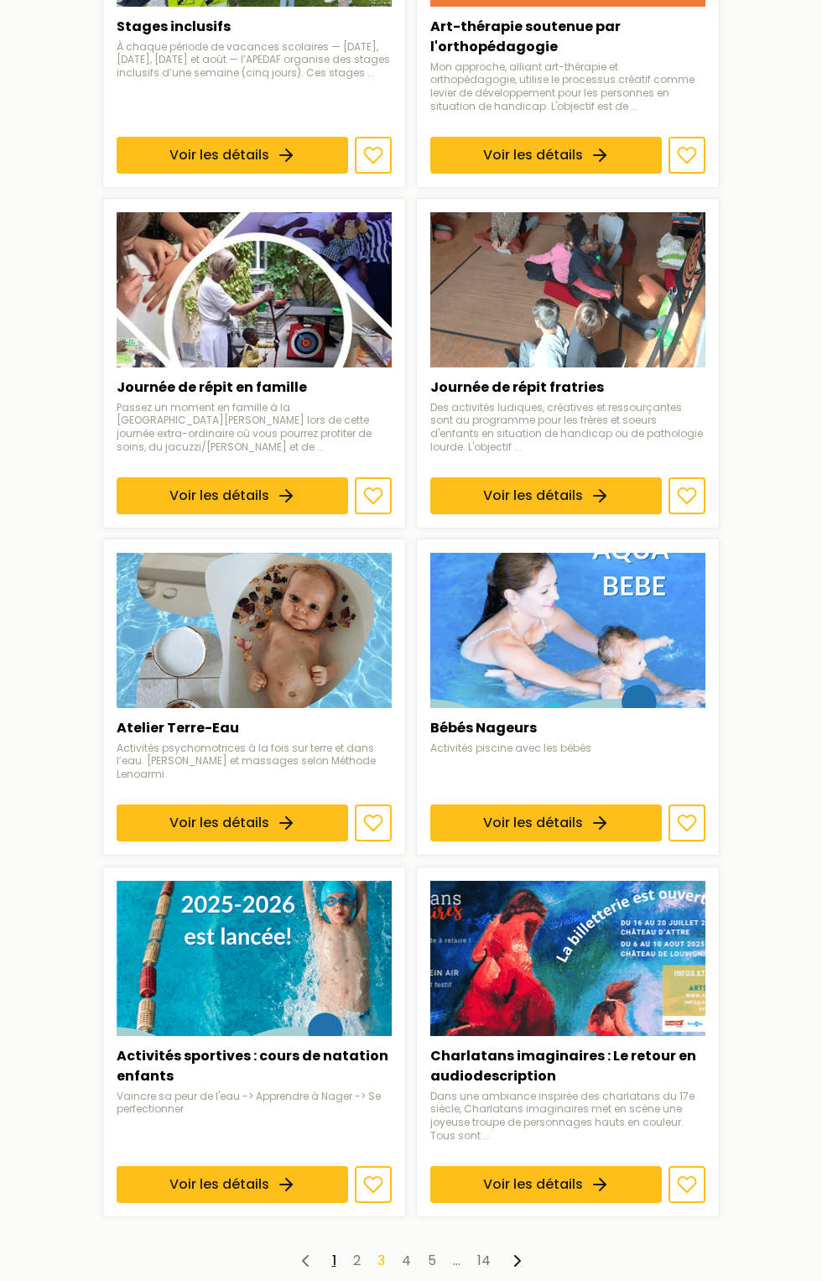
click at [382, 1251] on link "3" at bounding box center [382, 1260] width 8 height 19
